Goal: Information Seeking & Learning: Check status

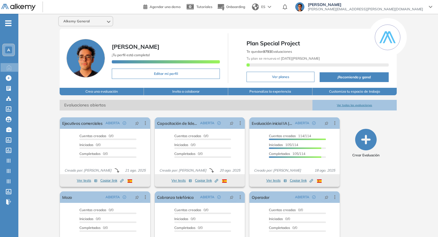
click at [351, 104] on button "Ver todas las evaluaciones" at bounding box center [354, 105] width 84 height 11
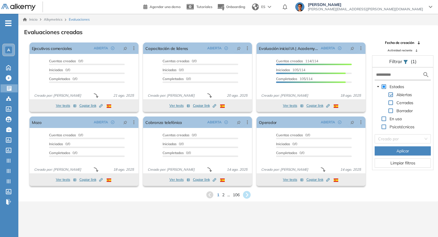
click at [250, 193] on icon at bounding box center [246, 194] width 9 height 9
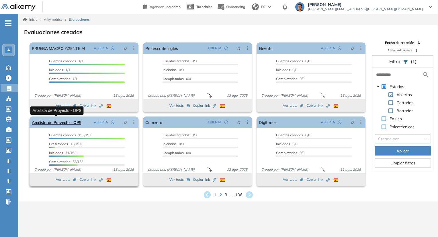
click at [51, 119] on link "Analista de Proyecto - OPS" at bounding box center [57, 121] width 50 height 11
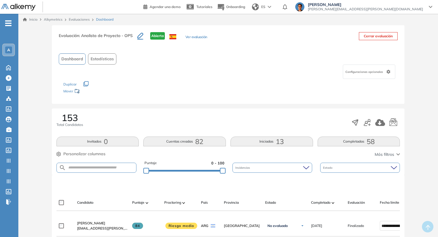
scroll to position [57, 0]
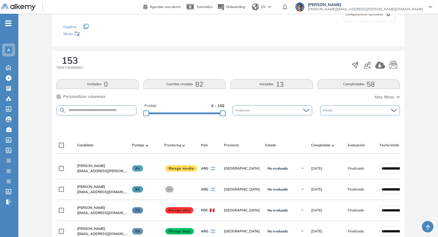
click at [261, 82] on button "Iniciadas 13" at bounding box center [271, 84] width 83 height 10
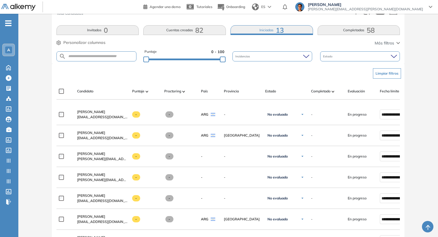
scroll to position [115, 0]
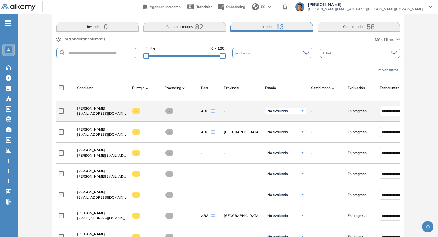
click at [93, 110] on span "[PERSON_NAME]" at bounding box center [91, 108] width 28 height 4
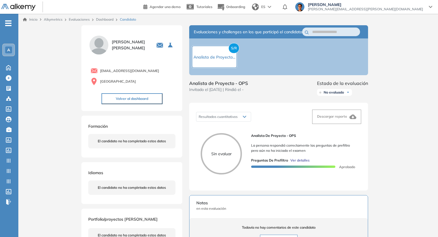
click at [303, 163] on span "Ver detalles" at bounding box center [299, 160] width 19 height 5
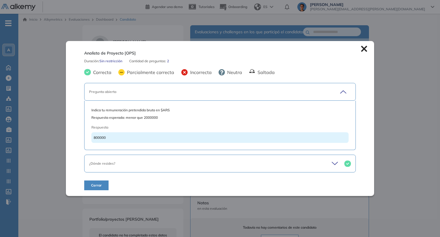
click at [303, 166] on div "¿Dónde resides?" at bounding box center [219, 163] width 271 height 18
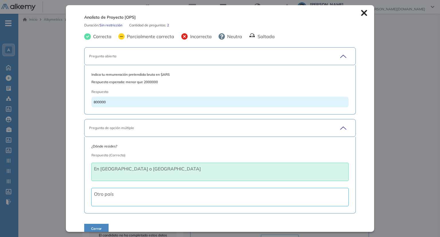
click at [361, 15] on icon at bounding box center [364, 13] width 6 height 6
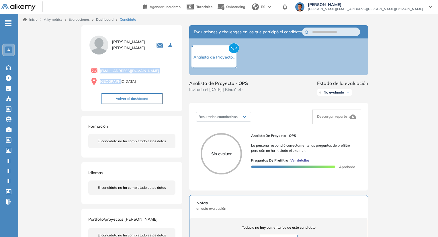
drag, startPoint x: 100, startPoint y: 71, endPoint x: 160, endPoint y: 77, distance: 60.5
click at [160, 77] on div "[EMAIL_ADDRESS][DOMAIN_NAME] [GEOGRAPHIC_DATA]" at bounding box center [131, 75] width 87 height 21
click at [135, 68] on span "[EMAIL_ADDRESS][DOMAIN_NAME]" at bounding box center [129, 70] width 59 height 5
click at [134, 70] on span "[EMAIL_ADDRESS][DOMAIN_NAME]" at bounding box center [129, 70] width 59 height 5
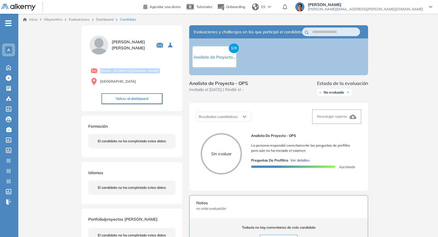
click at [134, 70] on span "[EMAIL_ADDRESS][DOMAIN_NAME]" at bounding box center [129, 70] width 59 height 5
copy div "[EMAIL_ADDRESS][DOMAIN_NAME]"
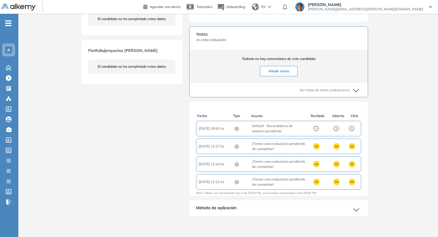
scroll to position [1, 0]
click at [311, 211] on div "Método de aplicación" at bounding box center [278, 210] width 179 height 11
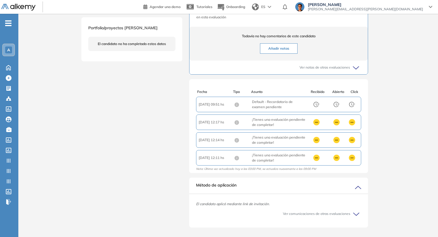
scroll to position [207, 0]
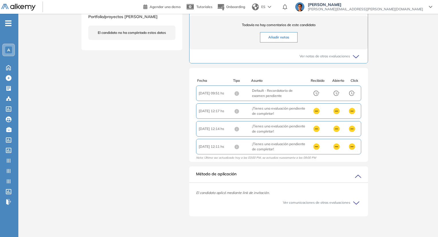
click at [313, 203] on span "Ver comunicaciones de otras evaluaciones" at bounding box center [316, 202] width 67 height 5
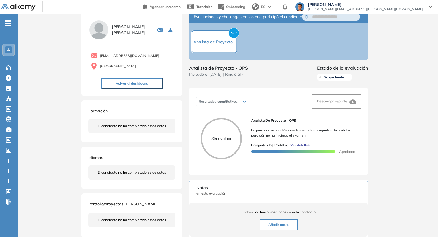
scroll to position [0, 0]
